Goal: Navigation & Orientation: Understand site structure

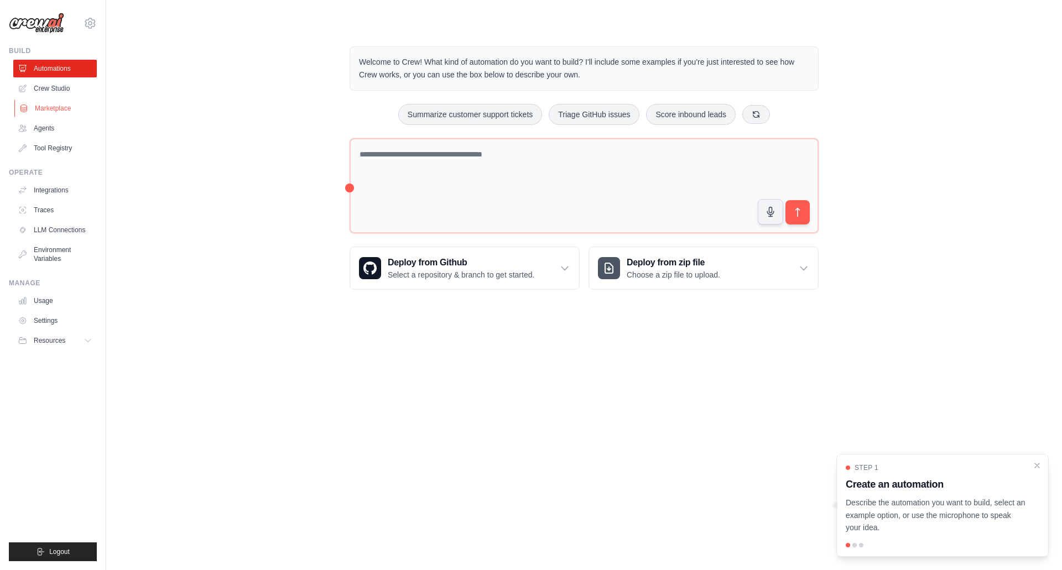
click at [48, 105] on link "Marketplace" at bounding box center [56, 109] width 84 height 18
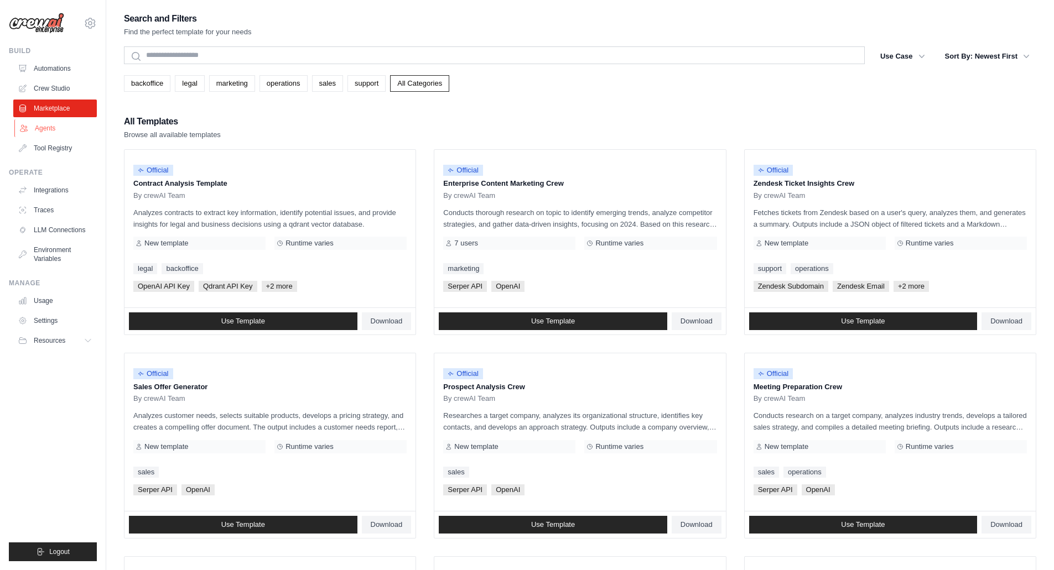
click at [45, 129] on link "Agents" at bounding box center [56, 128] width 84 height 18
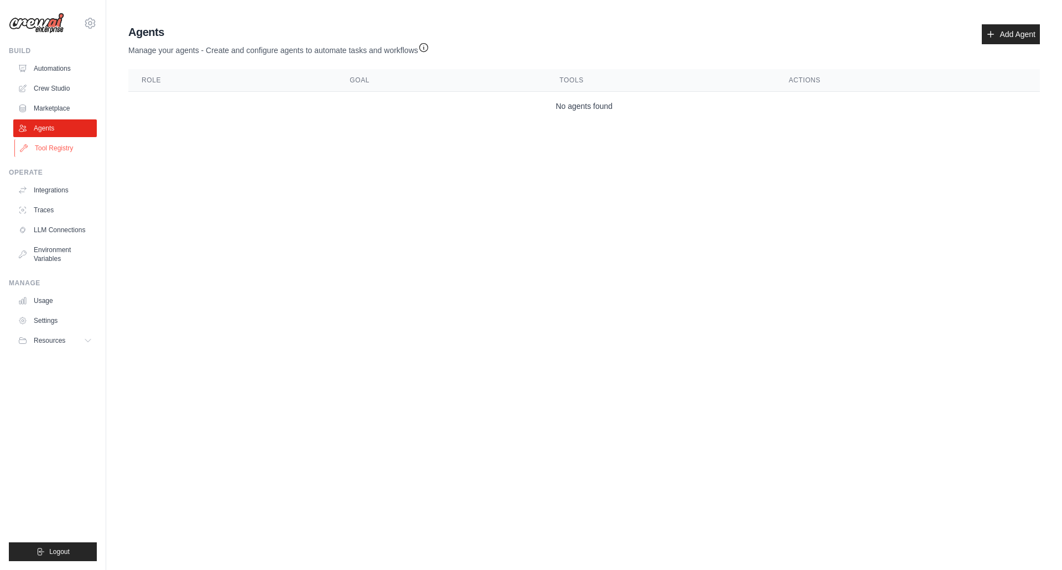
click at [61, 154] on link "Tool Registry" at bounding box center [56, 148] width 84 height 18
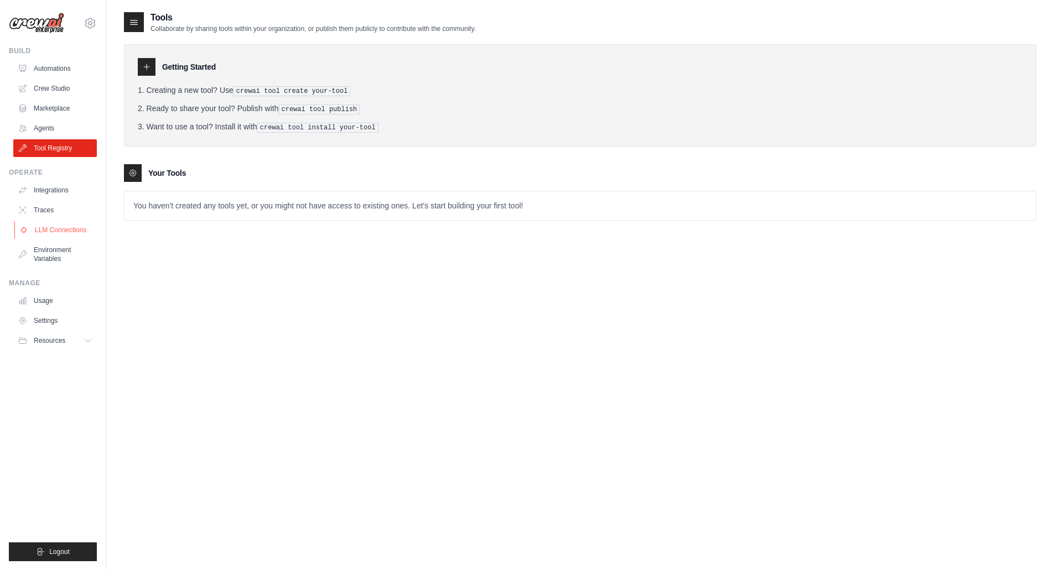
click at [57, 236] on link "LLM Connections" at bounding box center [56, 230] width 84 height 18
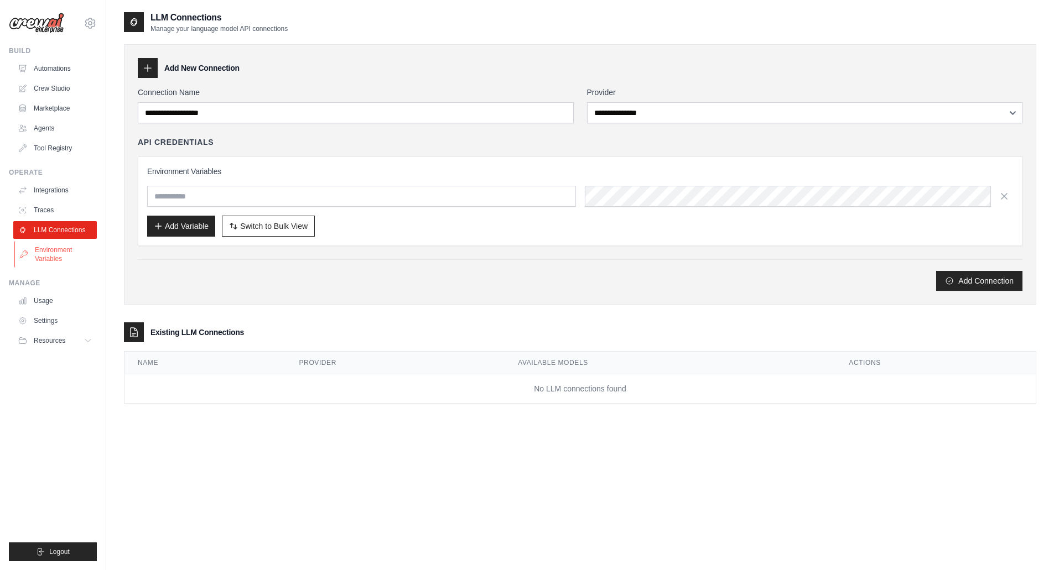
click at [53, 252] on link "Environment Variables" at bounding box center [56, 254] width 84 height 27
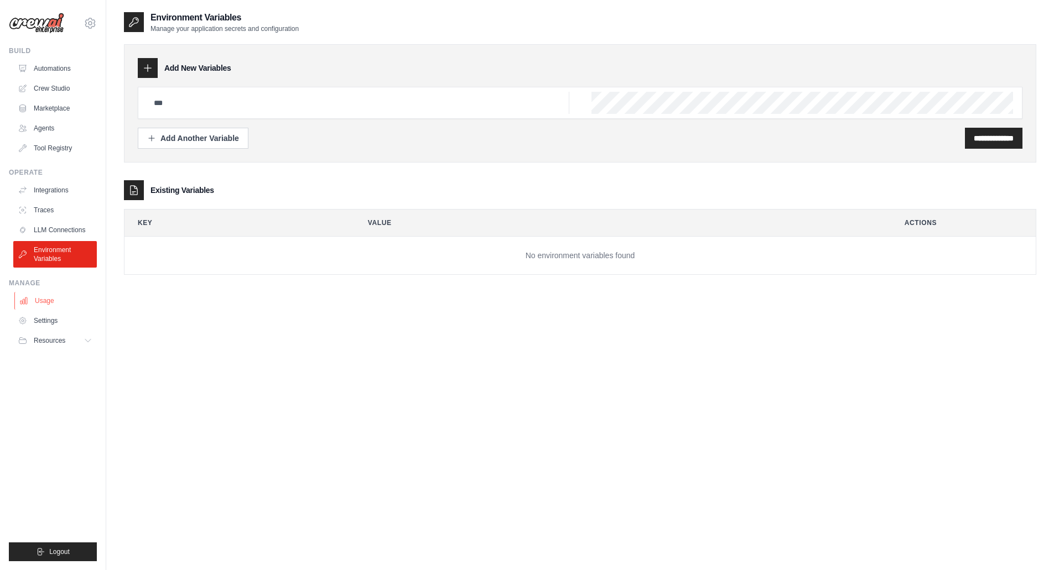
click at [38, 295] on link "Usage" at bounding box center [56, 301] width 84 height 18
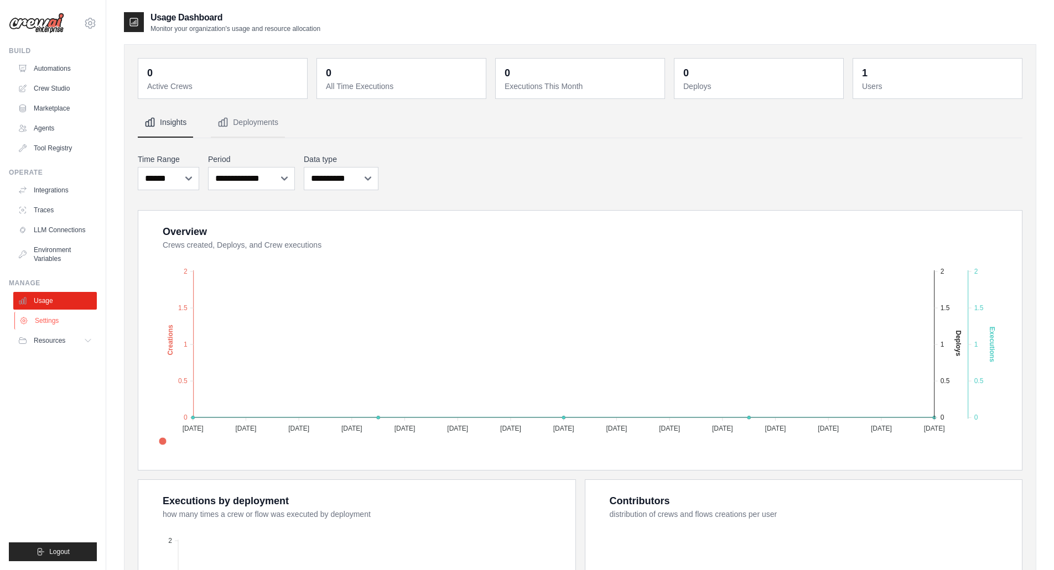
click at [43, 318] on link "Settings" at bounding box center [56, 321] width 84 height 18
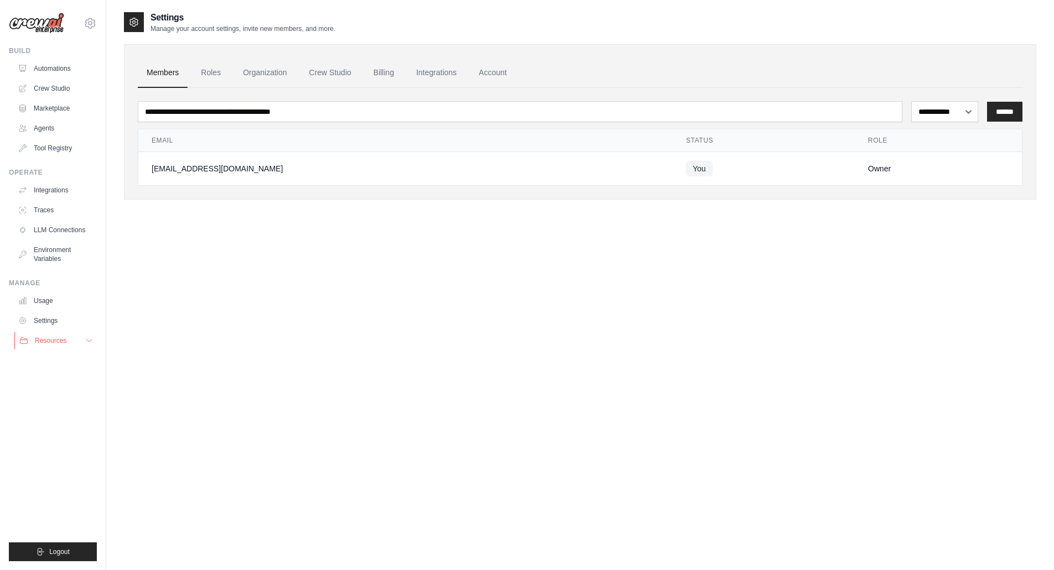
click at [50, 341] on span "Resources" at bounding box center [51, 340] width 32 height 9
click at [43, 146] on link "Tool Registry" at bounding box center [56, 148] width 84 height 18
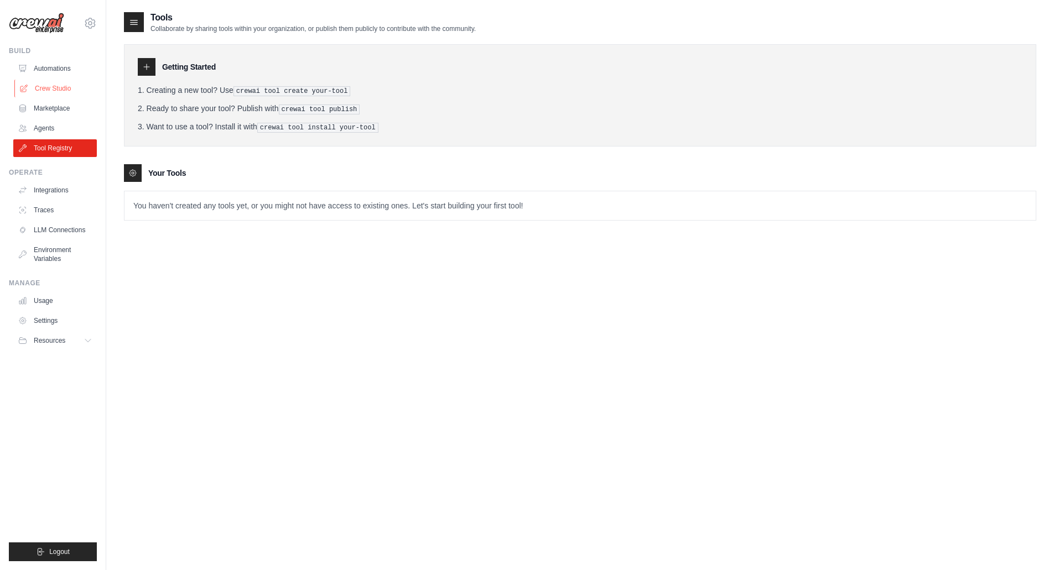
click at [46, 85] on link "Crew Studio" at bounding box center [56, 89] width 84 height 18
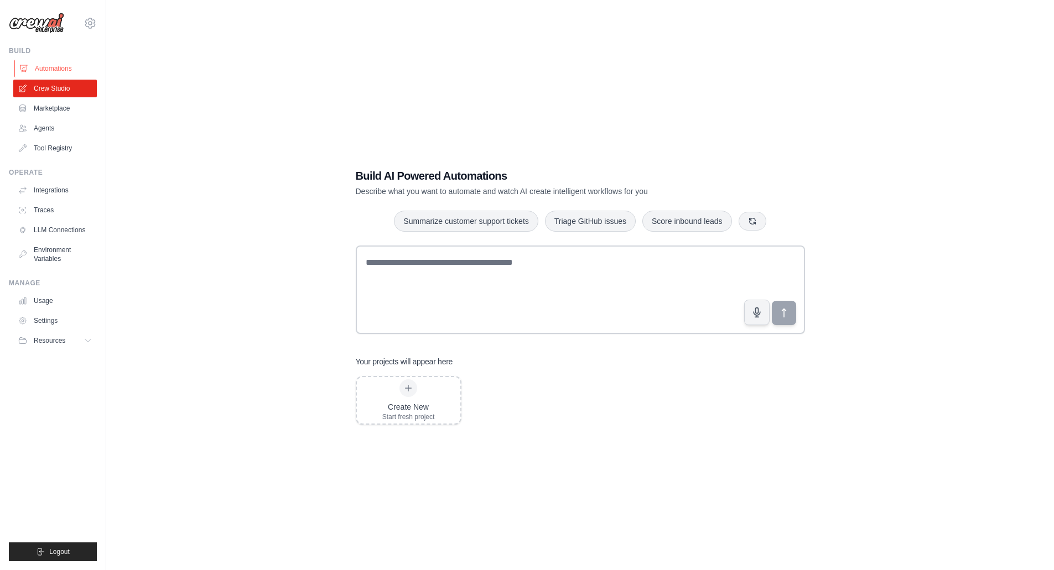
click at [48, 64] on link "Automations" at bounding box center [56, 69] width 84 height 18
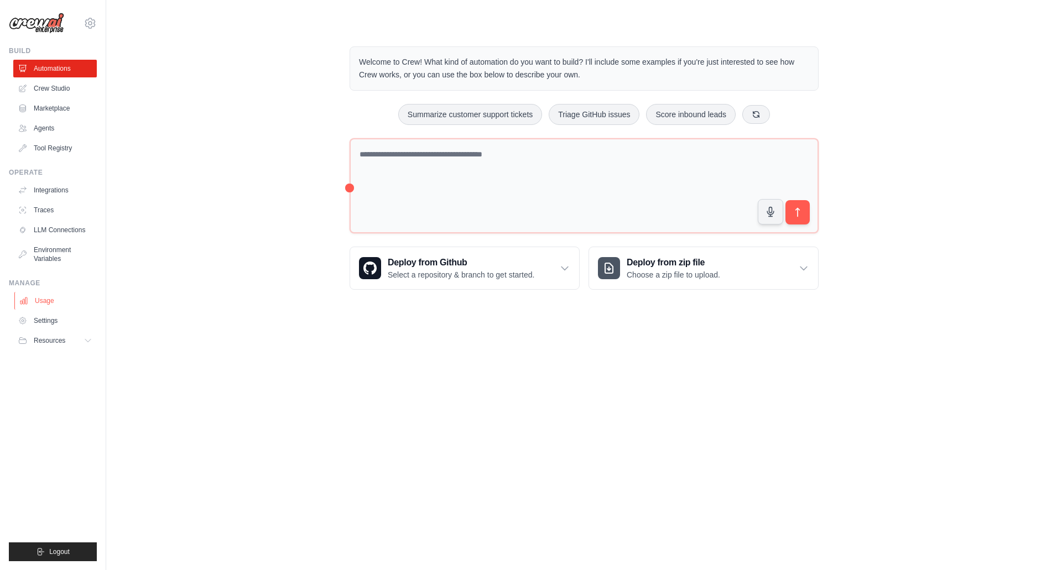
click at [41, 303] on link "Usage" at bounding box center [56, 301] width 84 height 18
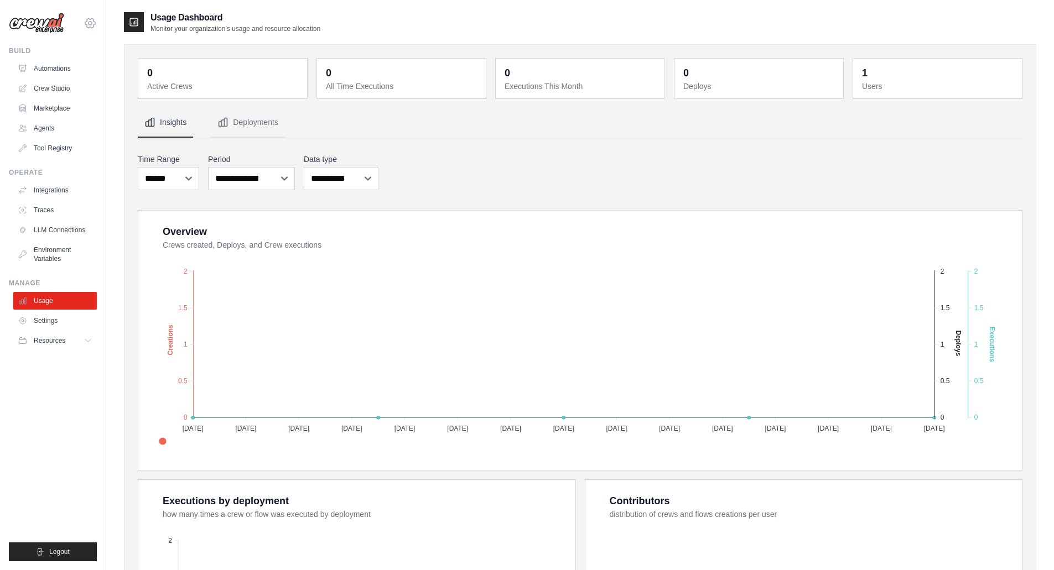
click at [92, 23] on icon at bounding box center [90, 23] width 13 height 13
click at [61, 78] on link "Settings" at bounding box center [89, 75] width 97 height 20
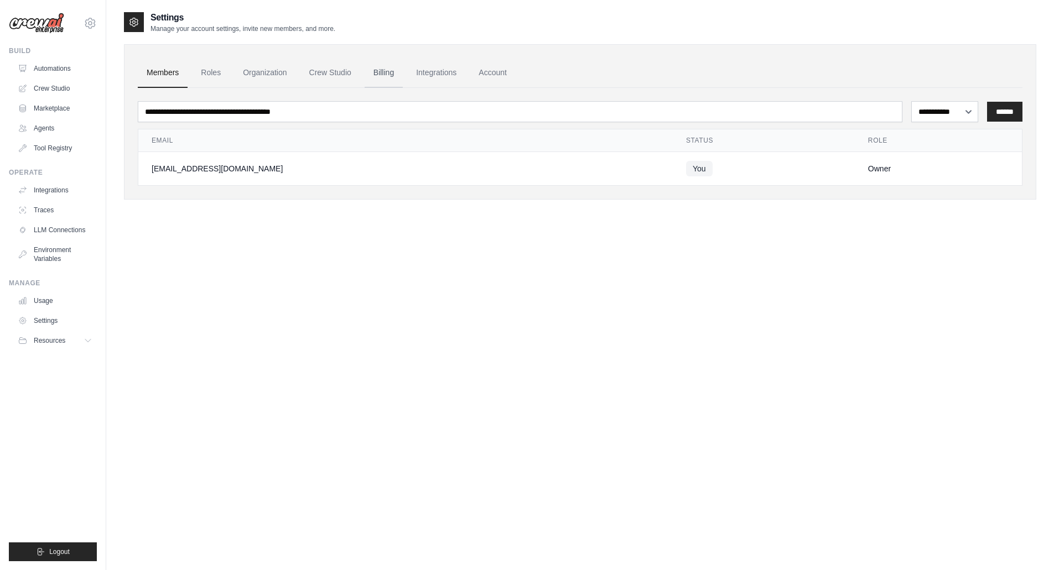
click at [379, 71] on link "Billing" at bounding box center [384, 73] width 38 height 30
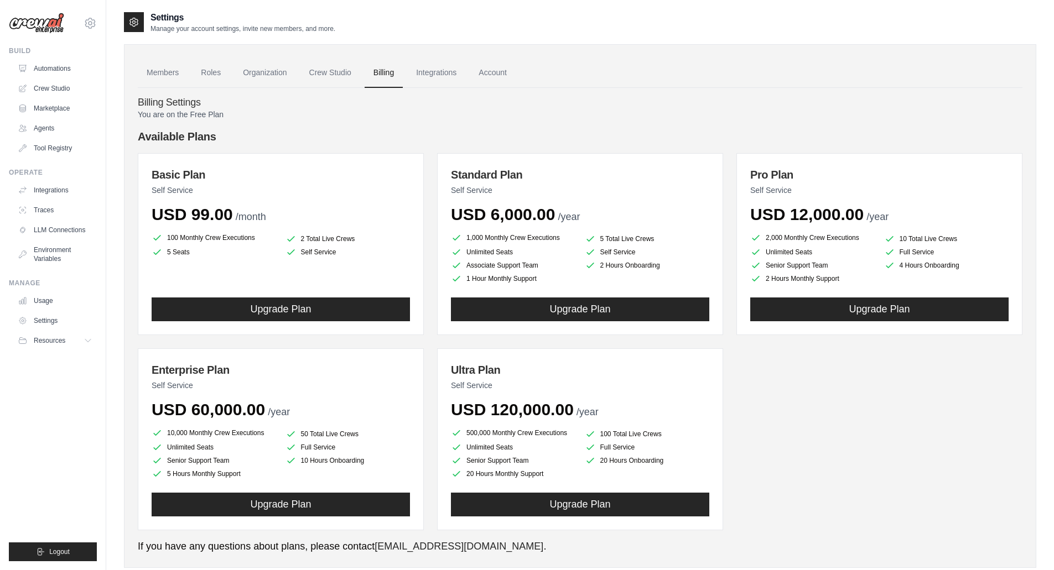
scroll to position [27, 0]
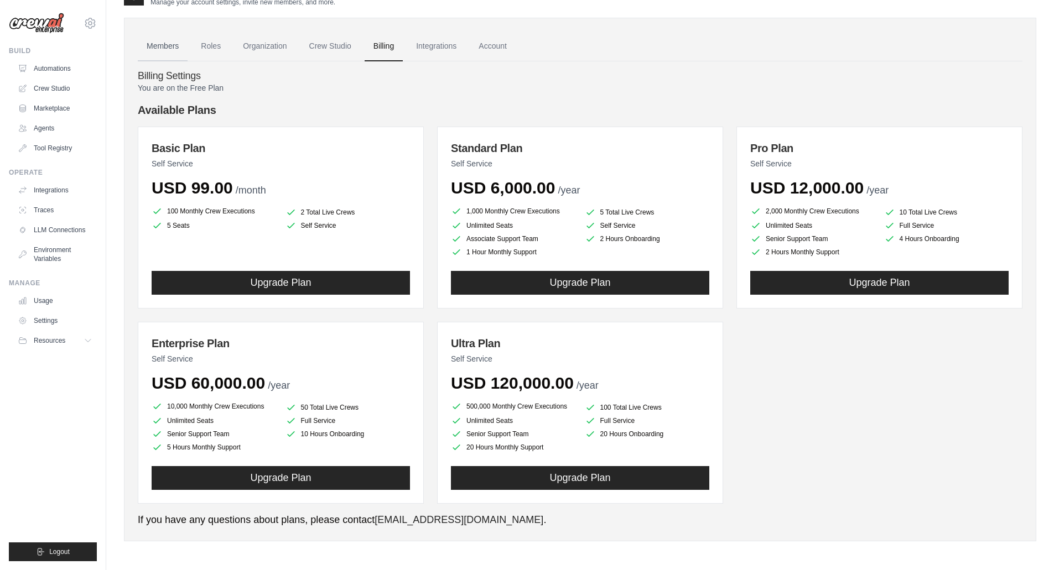
click at [170, 48] on link "Members" at bounding box center [163, 47] width 50 height 30
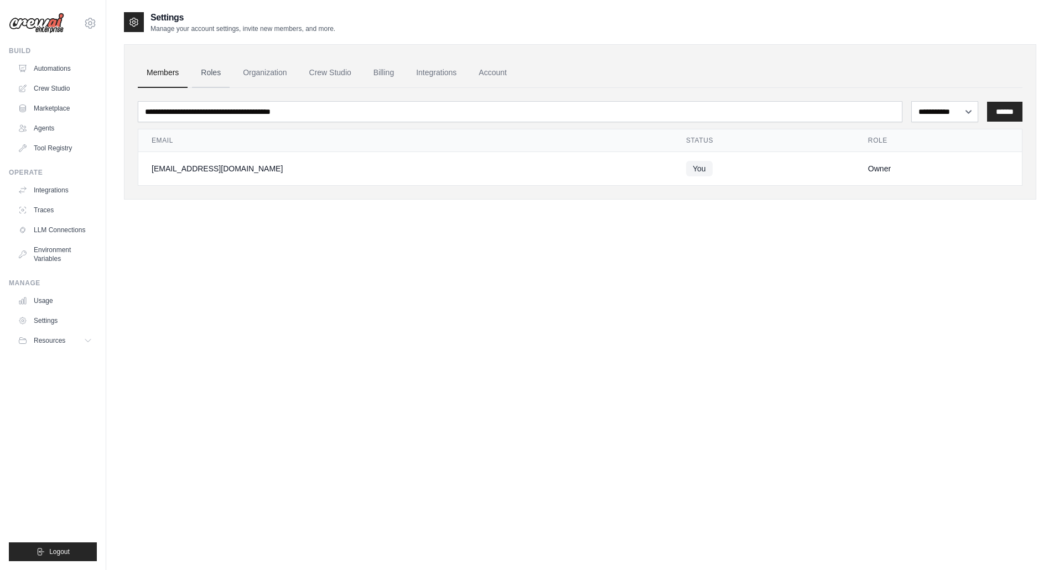
click at [213, 71] on link "Roles" at bounding box center [211, 73] width 38 height 30
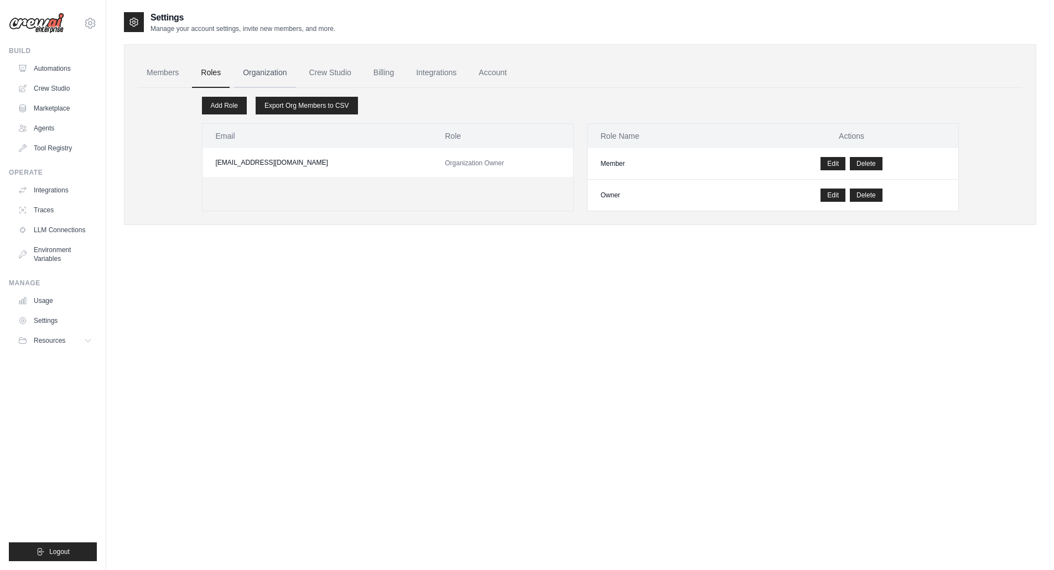
click at [253, 72] on link "Organization" at bounding box center [264, 73] width 61 height 30
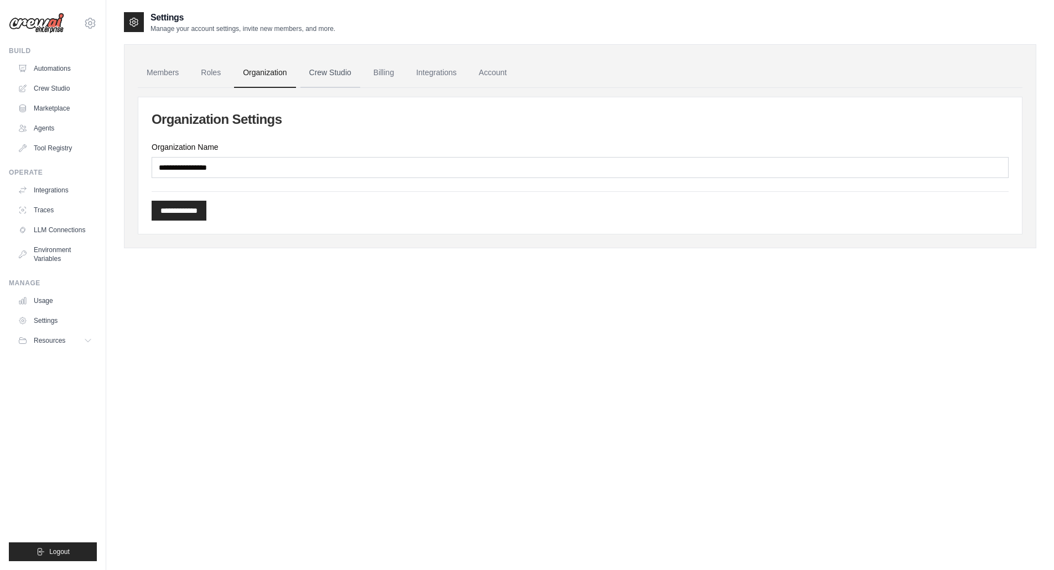
click at [319, 72] on link "Crew Studio" at bounding box center [330, 73] width 60 height 30
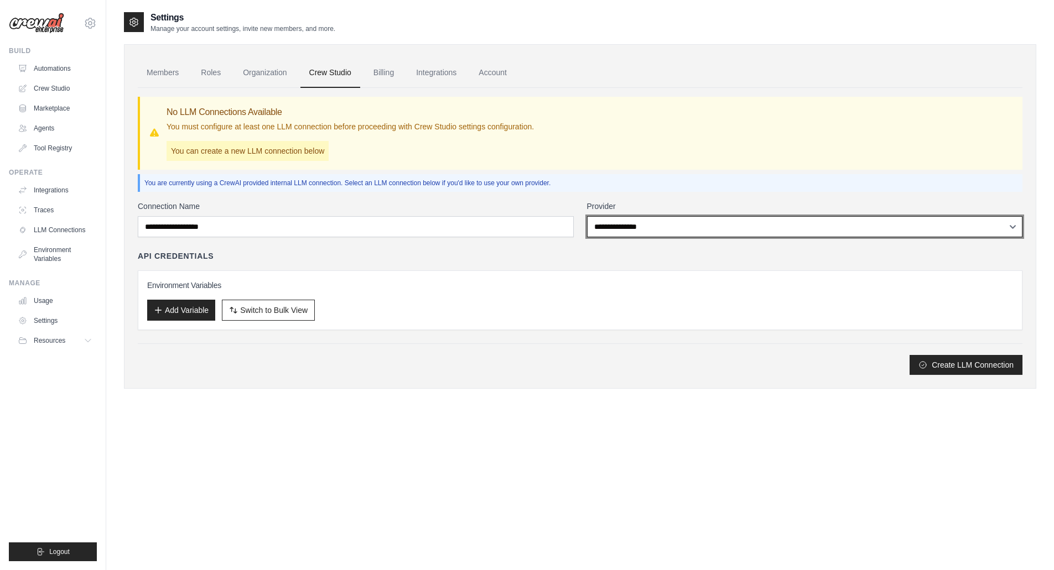
click at [623, 223] on select "**********" at bounding box center [805, 226] width 436 height 21
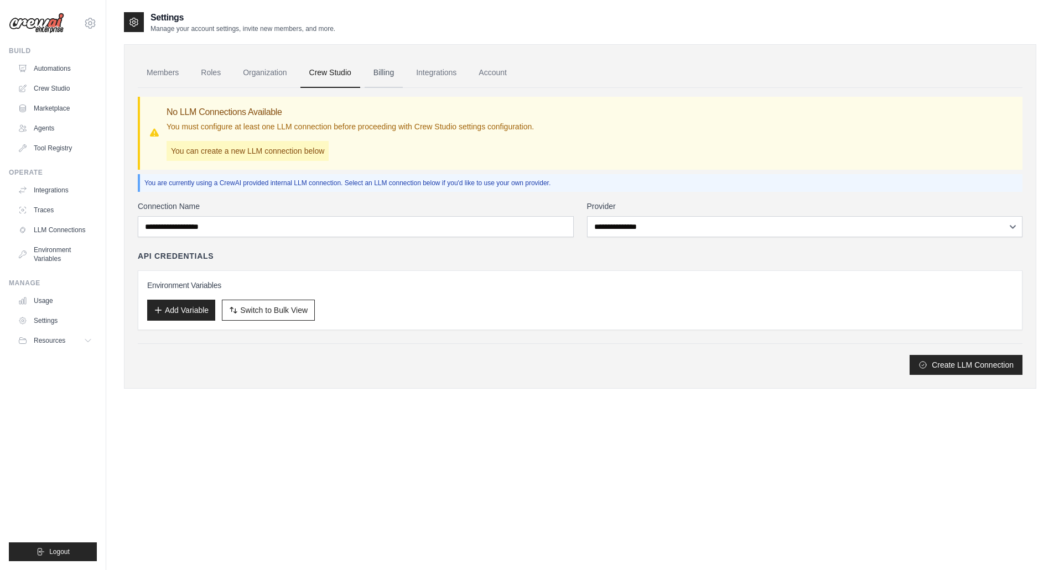
click at [382, 70] on link "Billing" at bounding box center [384, 73] width 38 height 30
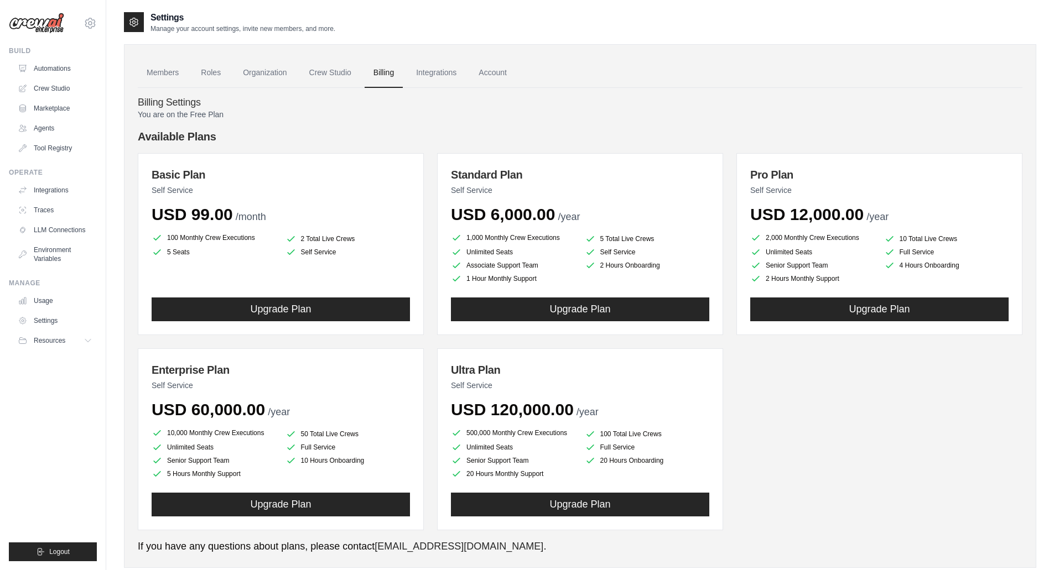
click at [496, 70] on link "Account" at bounding box center [493, 73] width 46 height 30
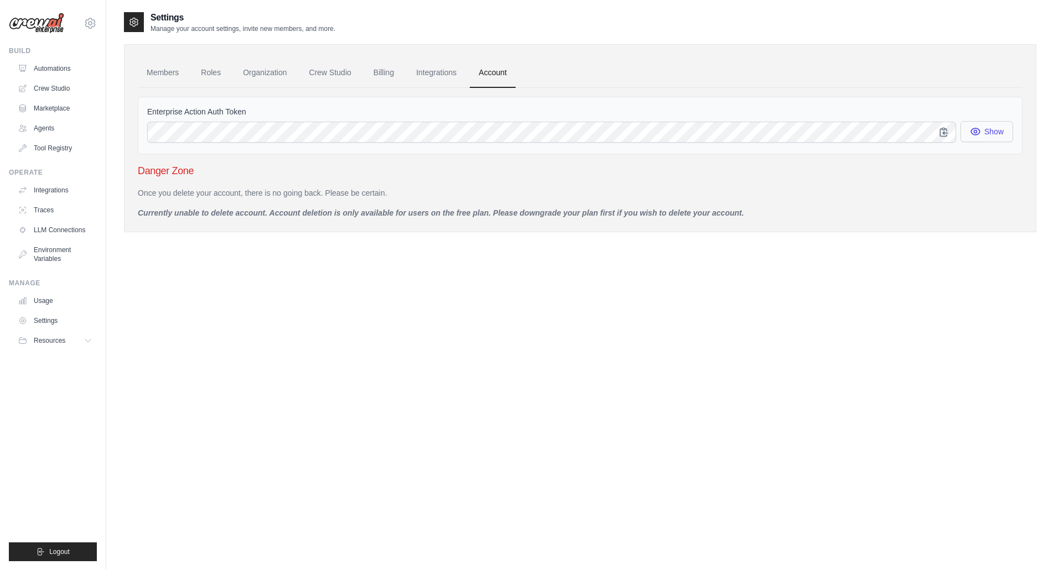
click at [982, 132] on button "Show" at bounding box center [986, 131] width 53 height 21
click at [51, 67] on link "Automations" at bounding box center [56, 69] width 84 height 18
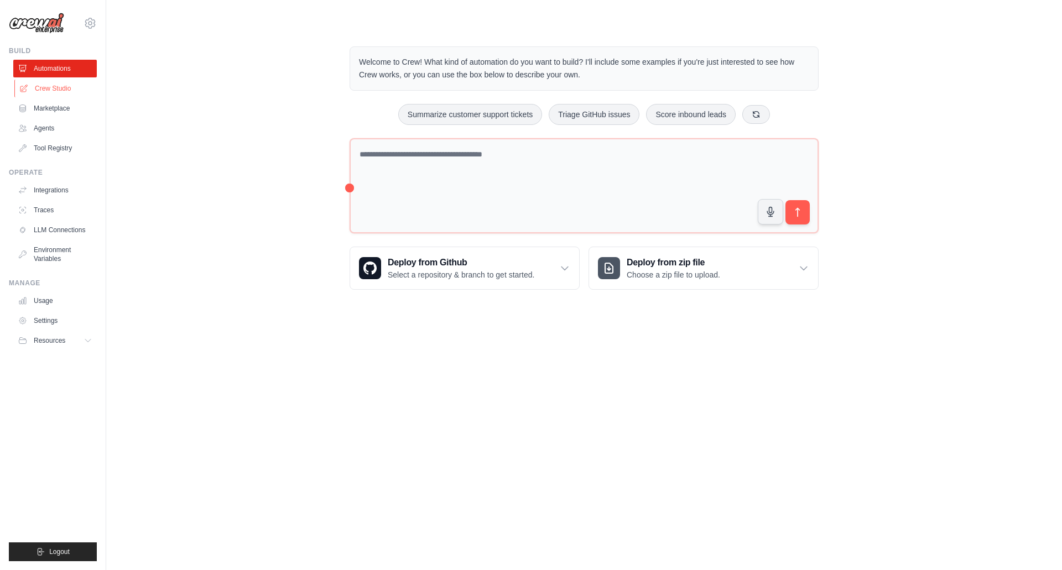
click at [53, 87] on link "Crew Studio" at bounding box center [56, 89] width 84 height 18
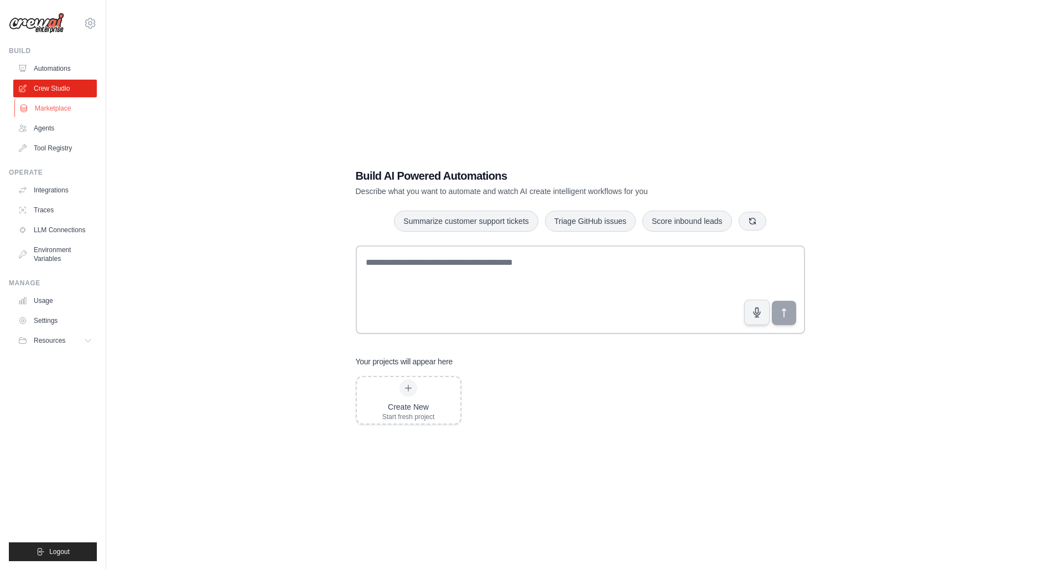
click at [59, 105] on link "Marketplace" at bounding box center [56, 109] width 84 height 18
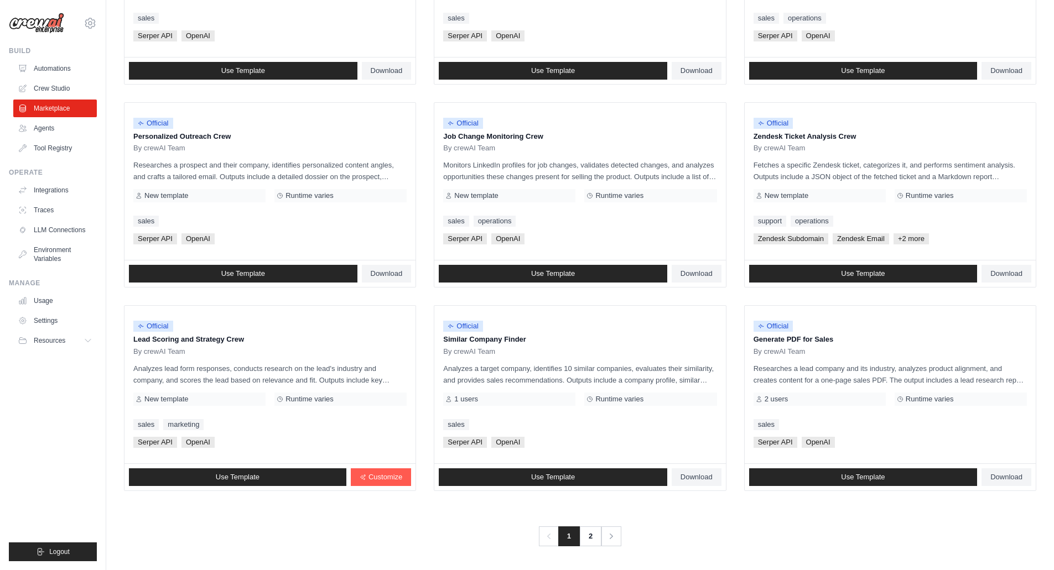
scroll to position [455, 0]
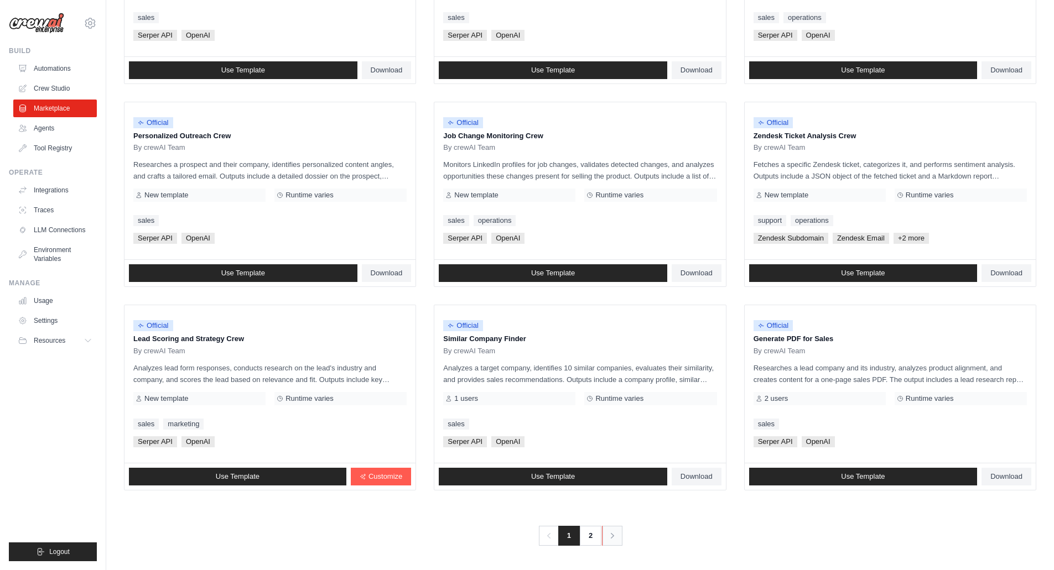
click at [607, 534] on icon "Pagination" at bounding box center [612, 536] width 11 height 11
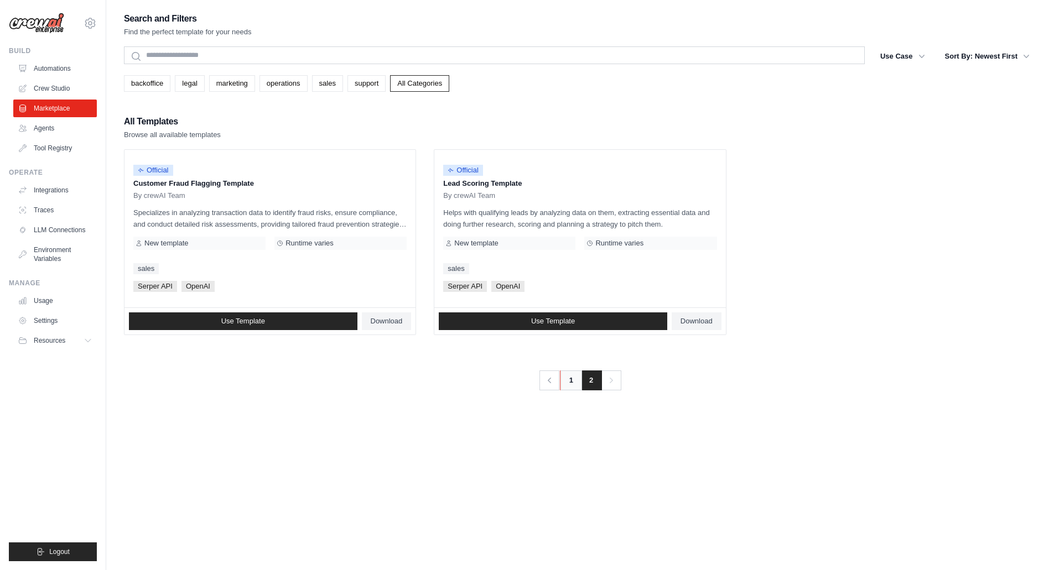
click at [568, 379] on link "1" at bounding box center [571, 381] width 22 height 20
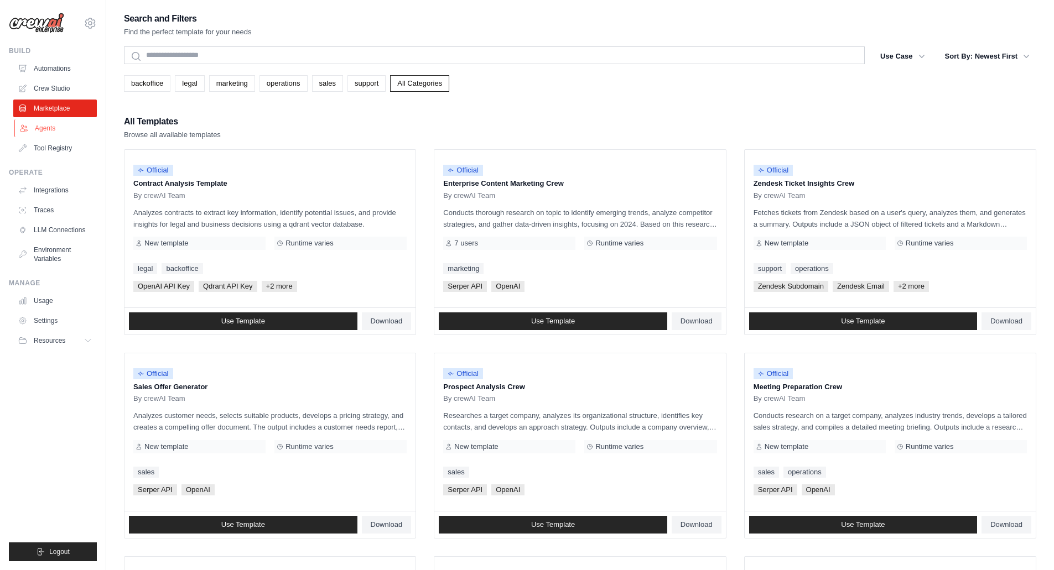
click at [55, 126] on link "Agents" at bounding box center [56, 128] width 84 height 18
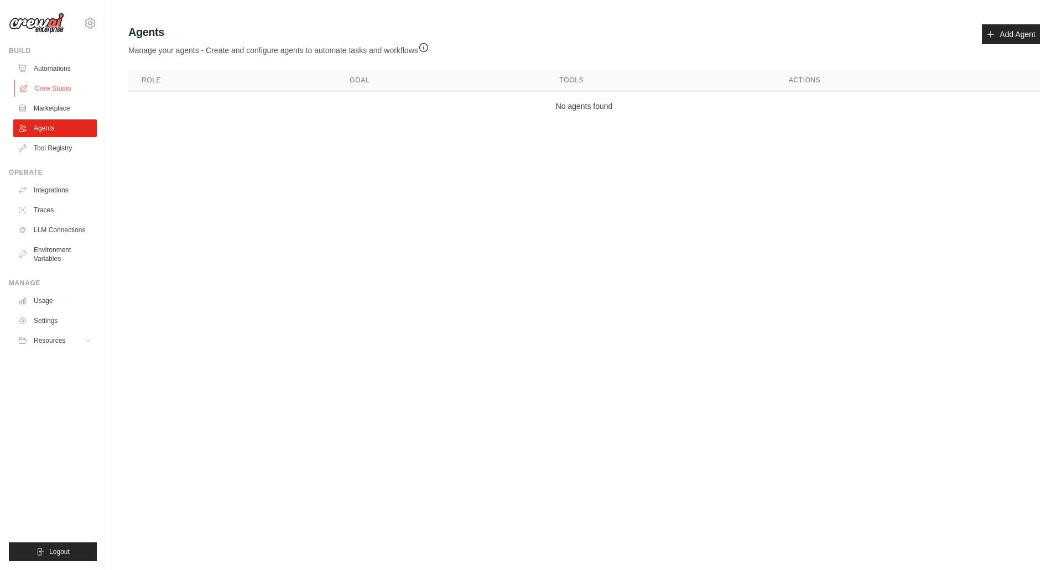
click at [53, 89] on link "Crew Studio" at bounding box center [56, 89] width 84 height 18
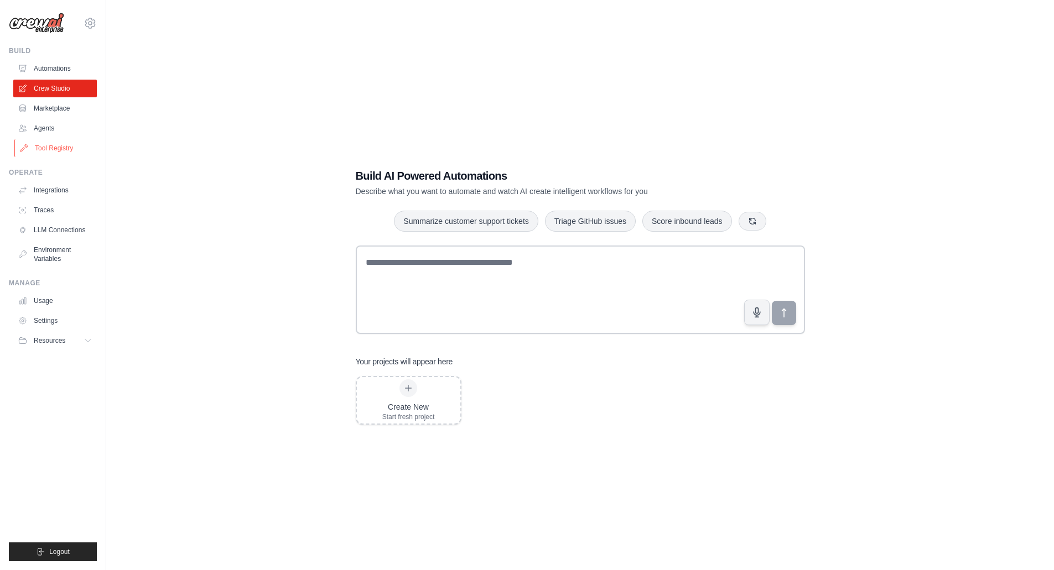
click at [39, 148] on link "Tool Registry" at bounding box center [56, 148] width 84 height 18
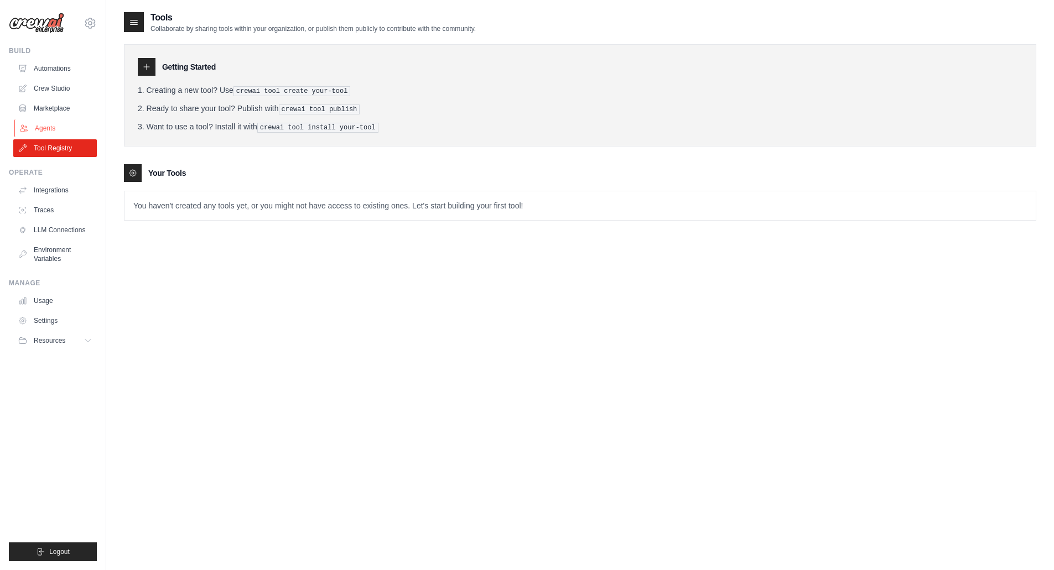
click at [40, 128] on link "Agents" at bounding box center [56, 128] width 84 height 18
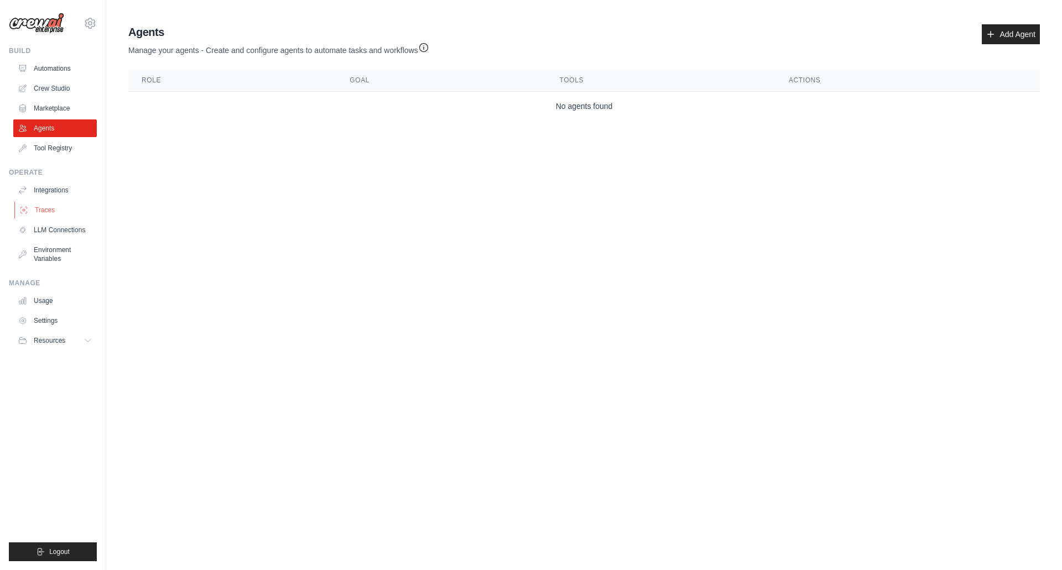
click at [51, 209] on link "Traces" at bounding box center [56, 210] width 84 height 18
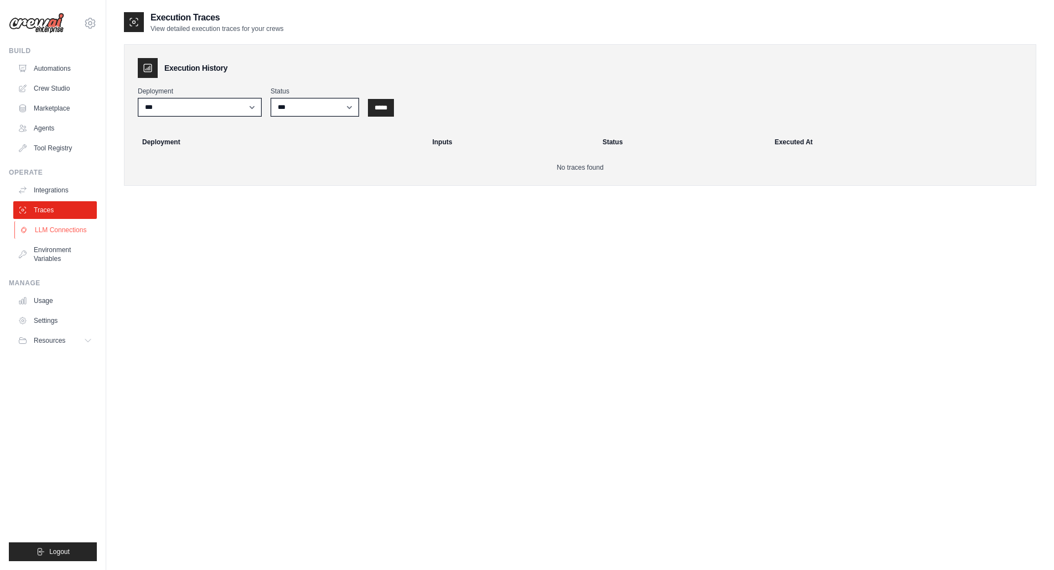
click at [53, 230] on link "LLM Connections" at bounding box center [56, 230] width 84 height 18
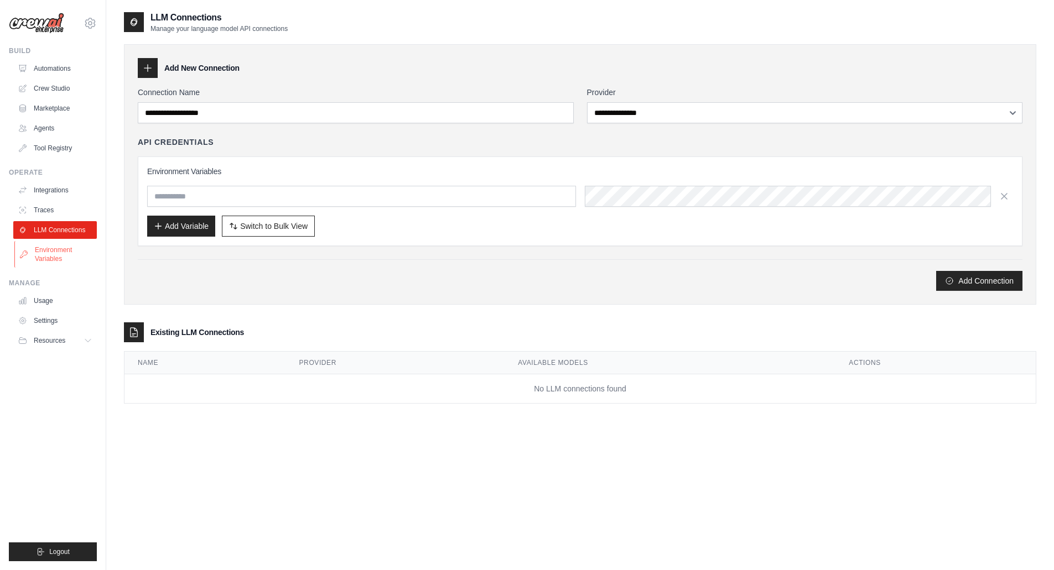
click at [49, 250] on link "Environment Variables" at bounding box center [56, 254] width 84 height 27
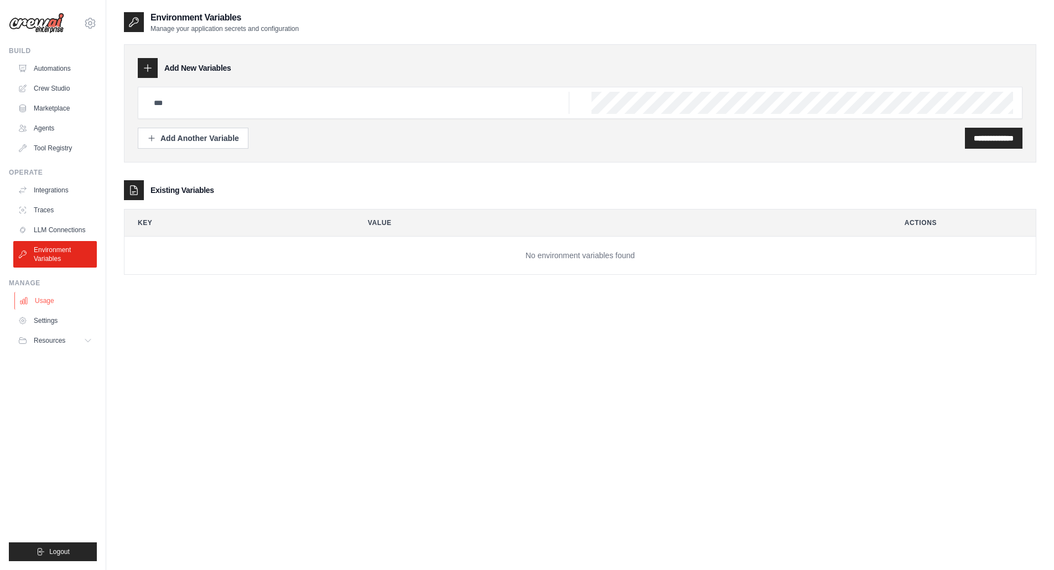
click at [44, 303] on link "Usage" at bounding box center [56, 301] width 84 height 18
